Goal: Information Seeking & Learning: Learn about a topic

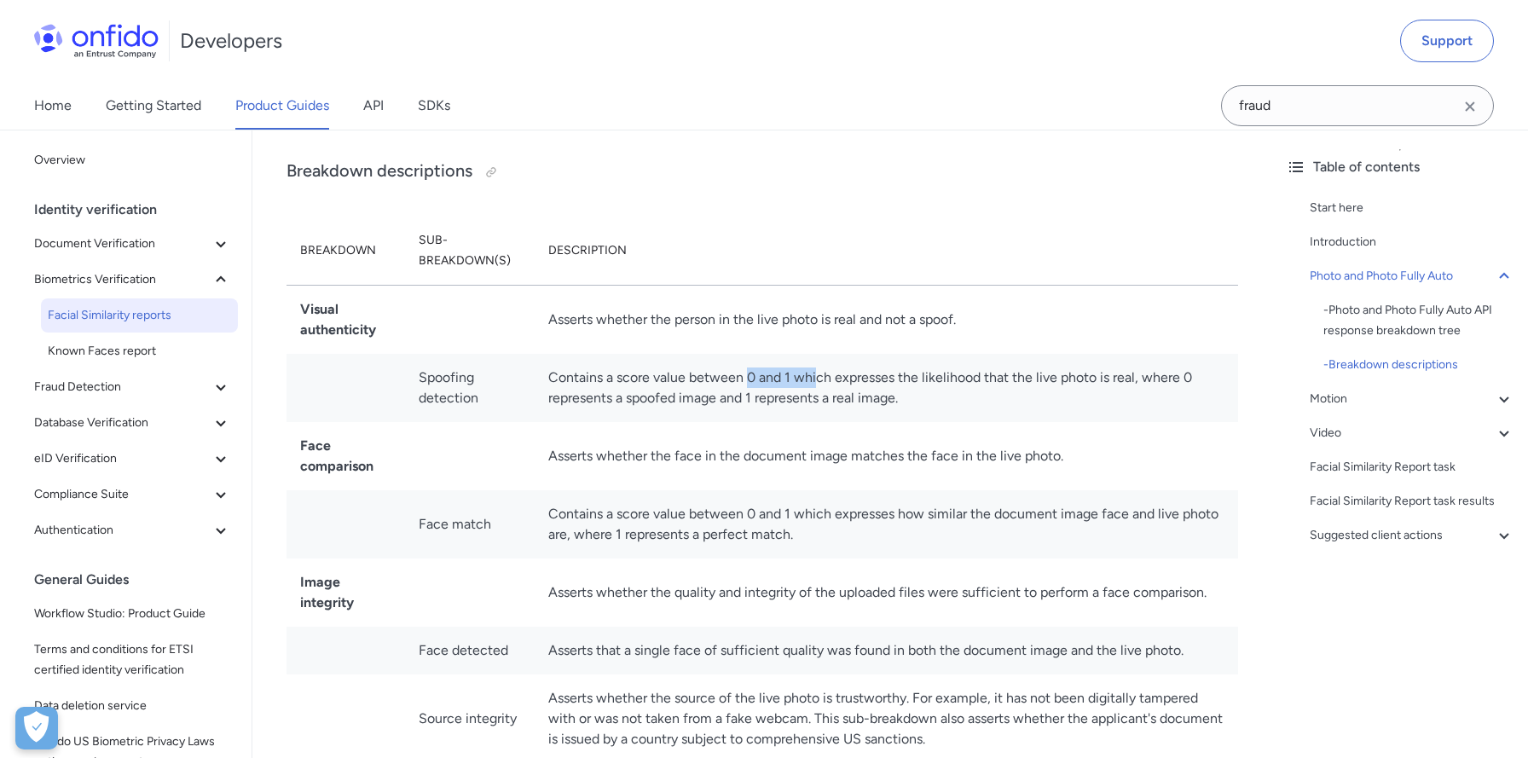
drag, startPoint x: 747, startPoint y: 379, endPoint x: 816, endPoint y: 379, distance: 69.1
click at [816, 379] on td "Contains a score value between 0 and 1 which expresses the likelihood that the …" at bounding box center [886, 388] width 703 height 68
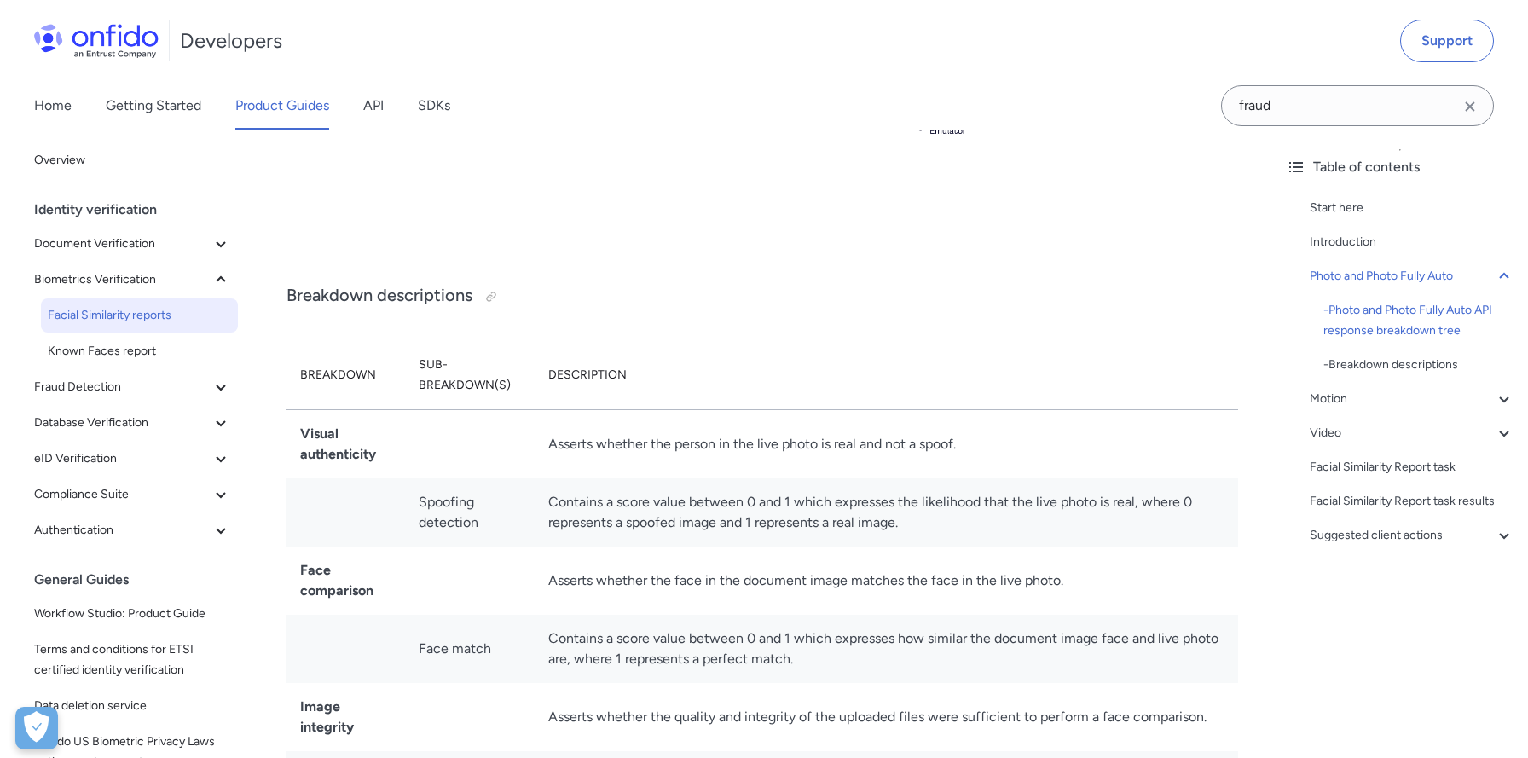
scroll to position [1353, 0]
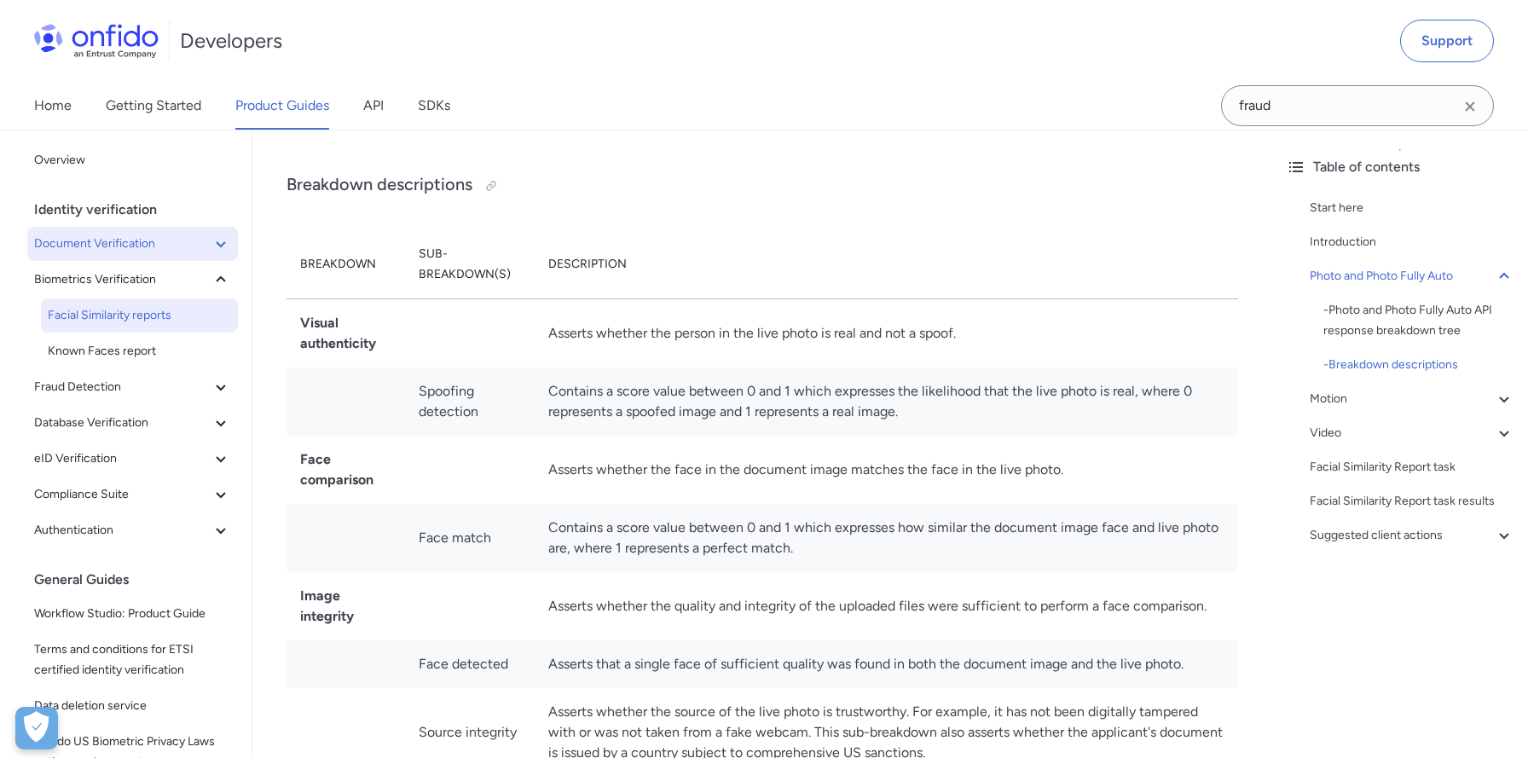
click at [167, 248] on span "Document Verification" at bounding box center [122, 244] width 176 height 20
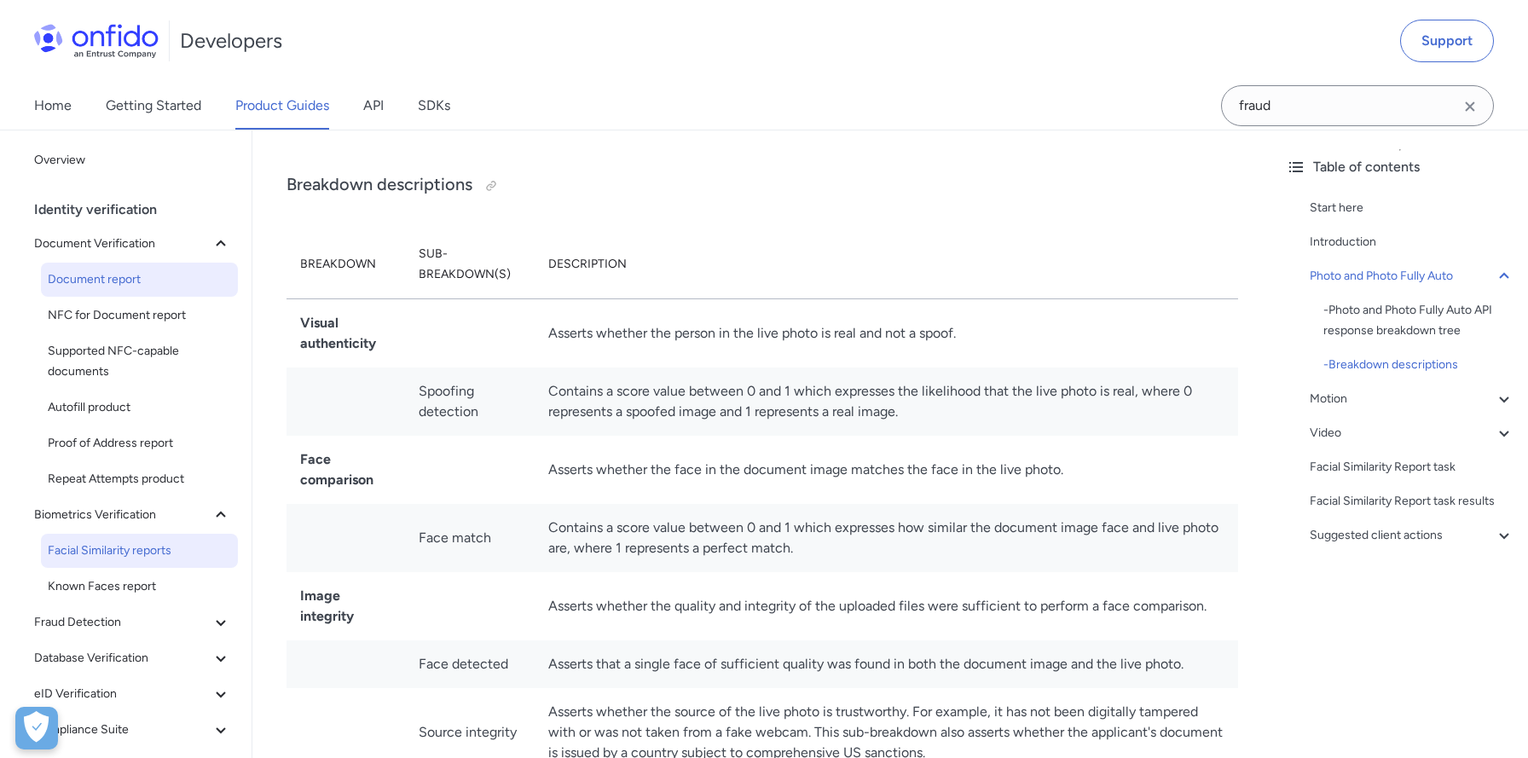
click at [136, 282] on span "Document report" at bounding box center [139, 279] width 183 height 20
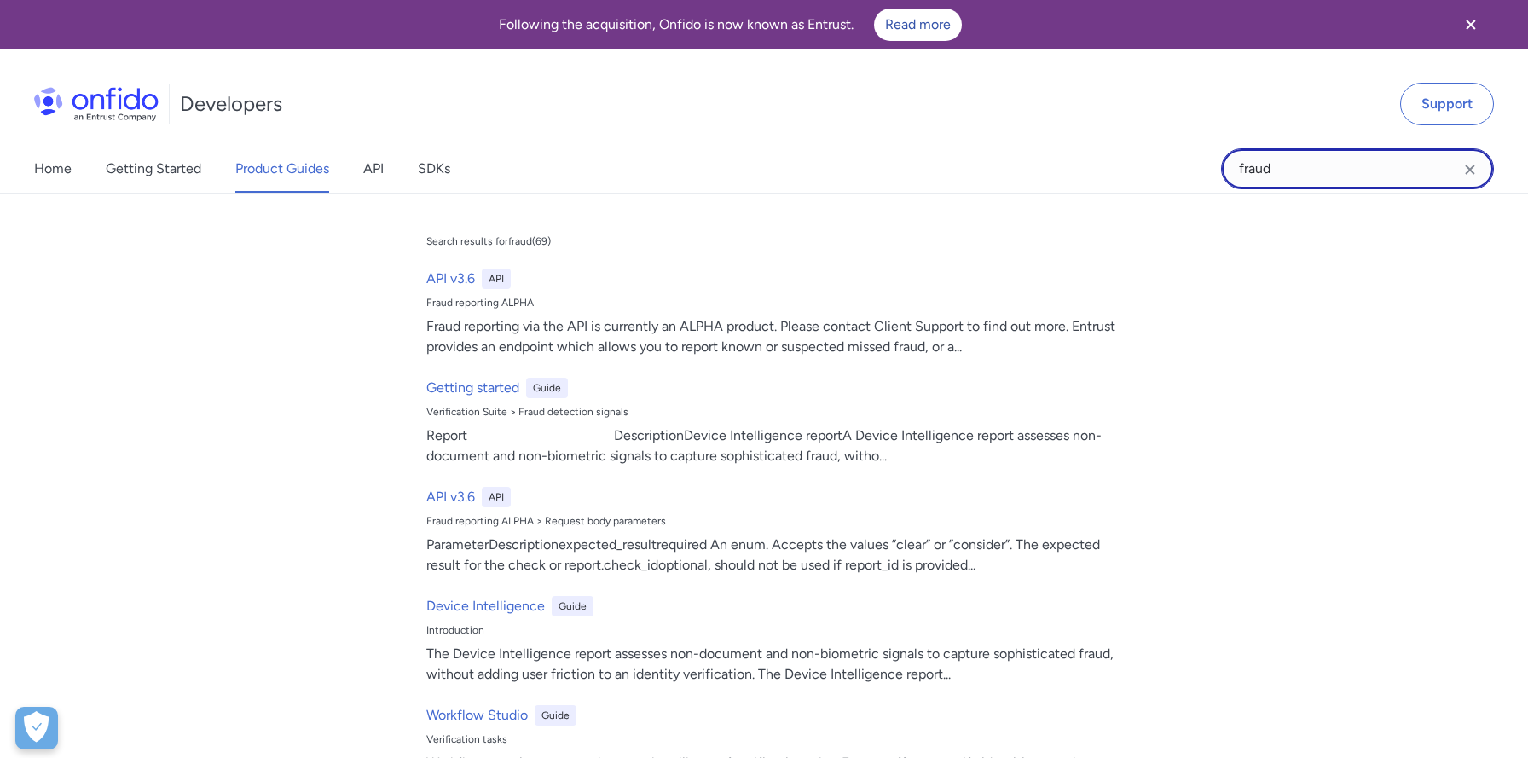
click at [1258, 173] on input "fraud" at bounding box center [1357, 168] width 273 height 41
click at [1477, 175] on icon "Clear search field button" at bounding box center [1470, 169] width 20 height 20
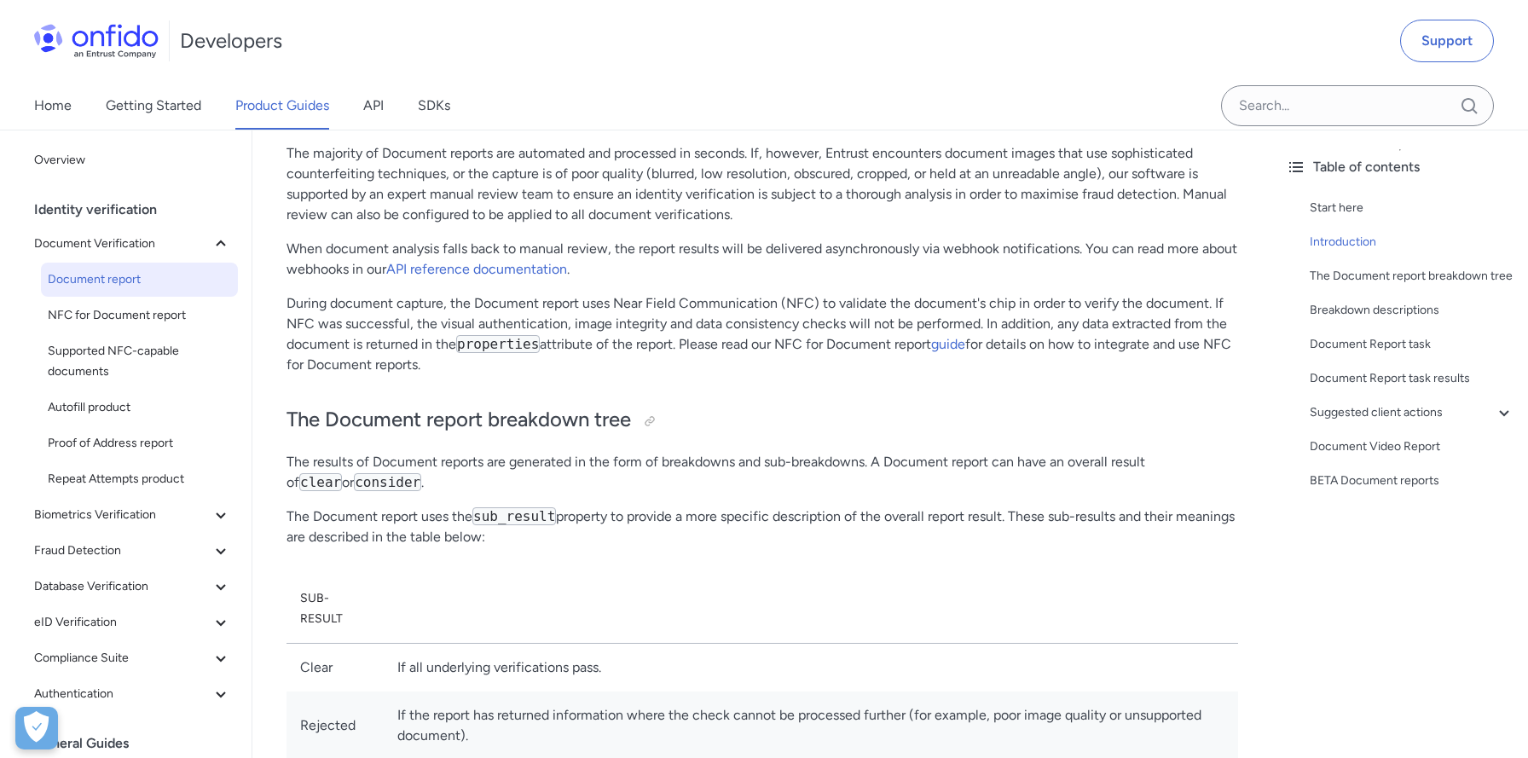
scroll to position [379, 0]
click at [174, 254] on button "Document Verification" at bounding box center [132, 244] width 211 height 34
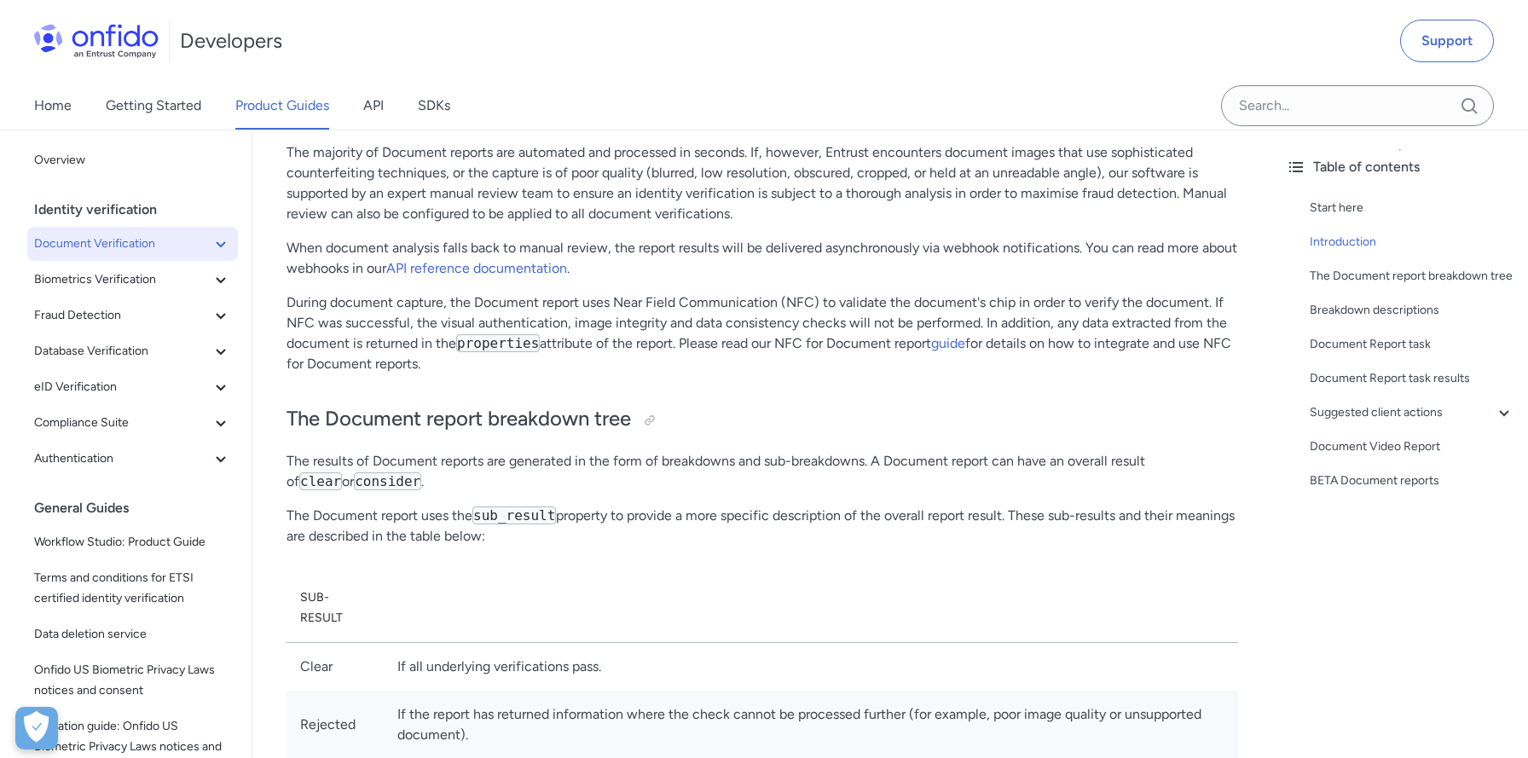
click at [183, 246] on span "Document Verification" at bounding box center [122, 244] width 176 height 20
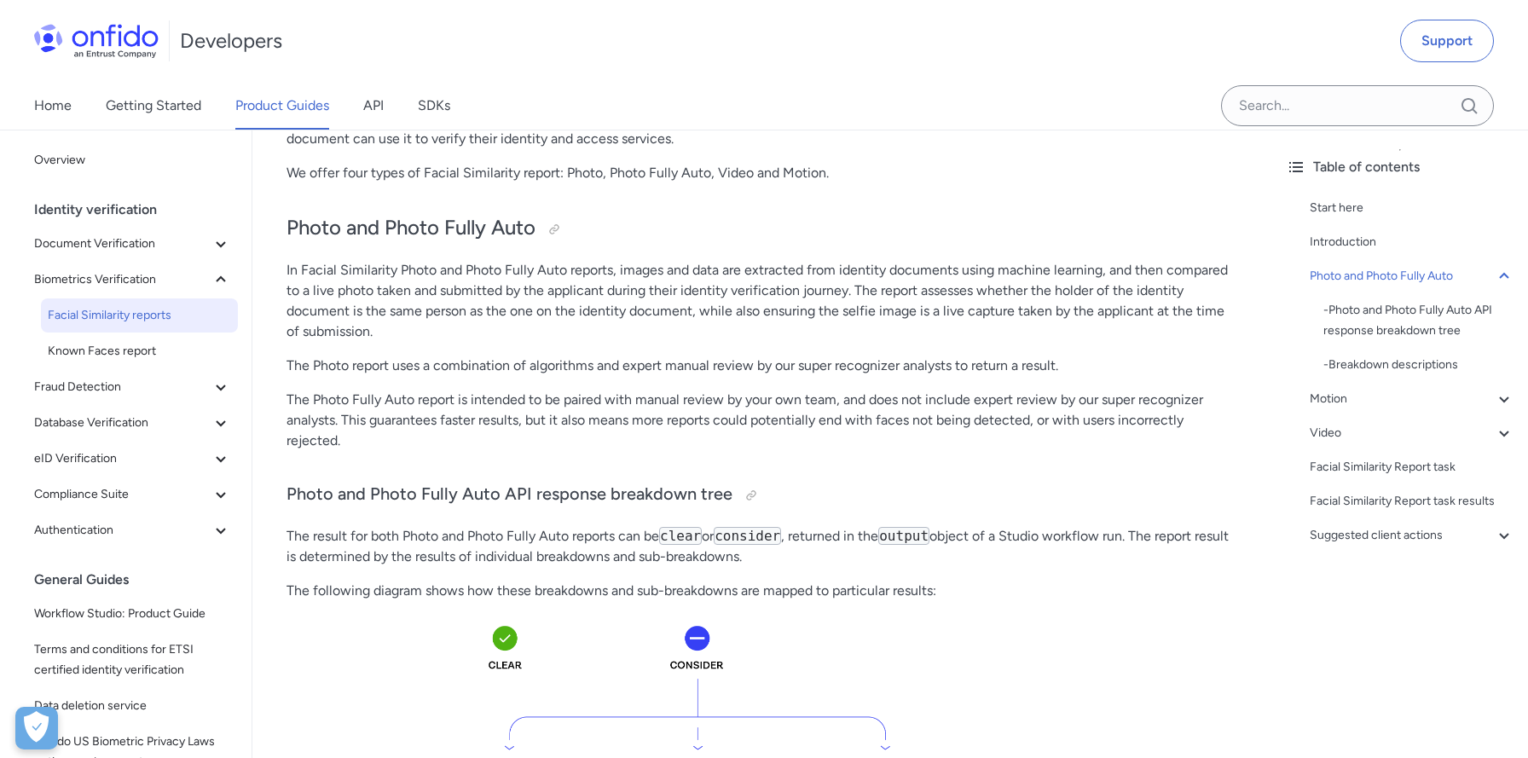
scroll to position [1353, 0]
